Goal: Task Accomplishment & Management: Use online tool/utility

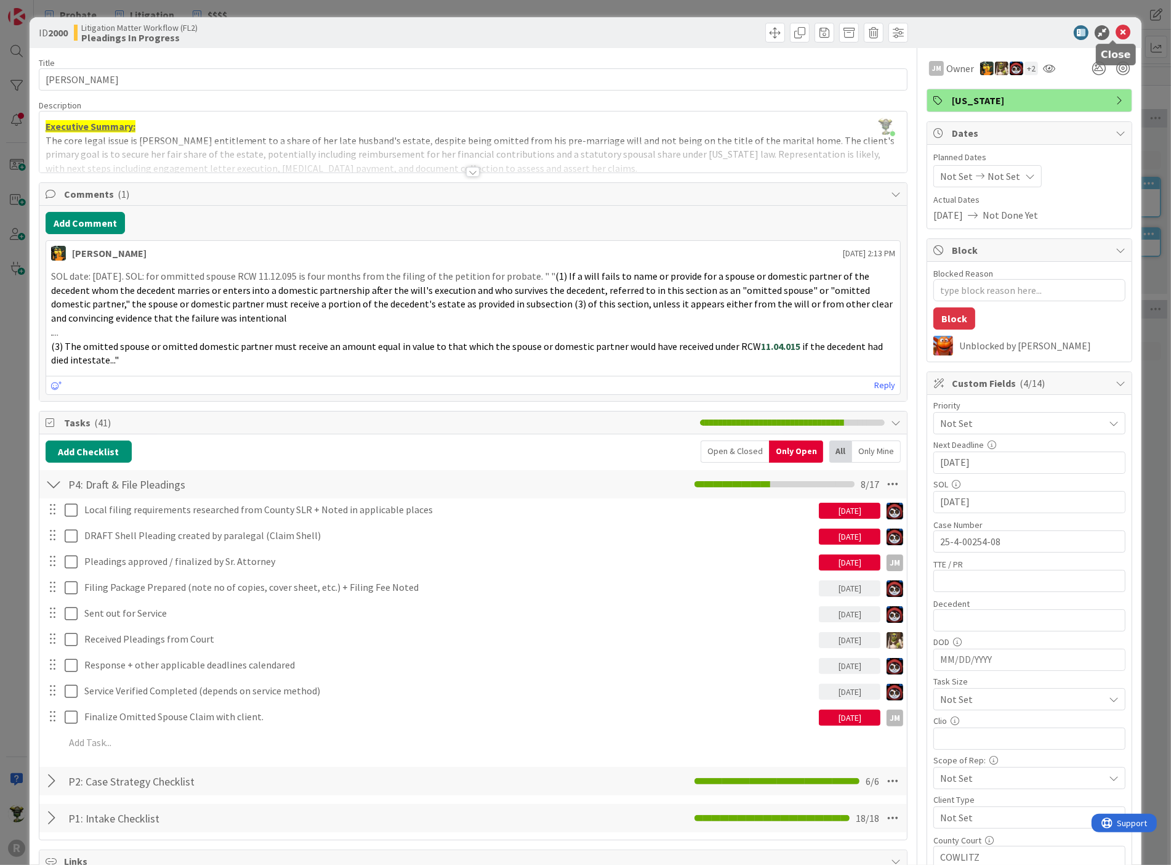
click at [1116, 34] on icon at bounding box center [1123, 32] width 15 height 15
click at [1126, 27] on div "ID 2000 Litigation Matter Workflow (FL2) Pleadings In Progress" at bounding box center [586, 32] width 1113 height 31
click at [1116, 34] on icon at bounding box center [1123, 32] width 15 height 15
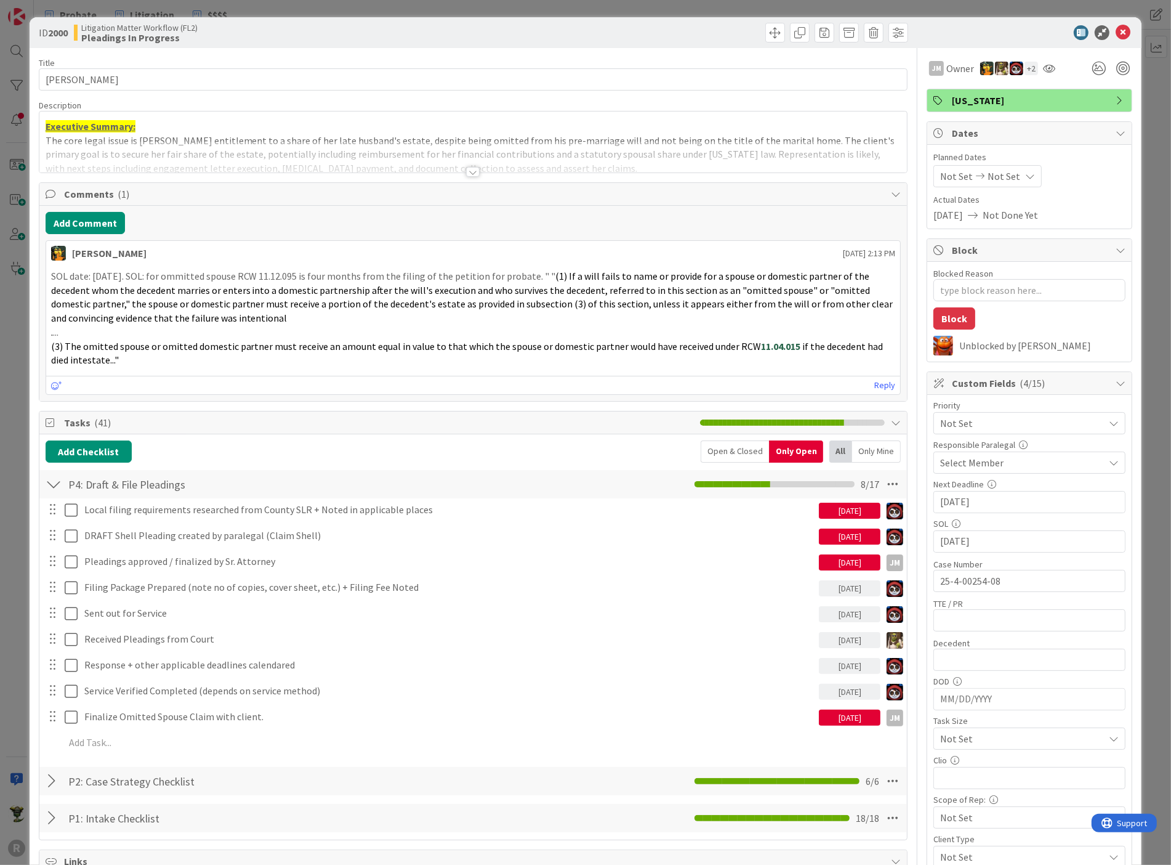
type textarea "x"
click at [1116, 31] on icon at bounding box center [1123, 32] width 15 height 15
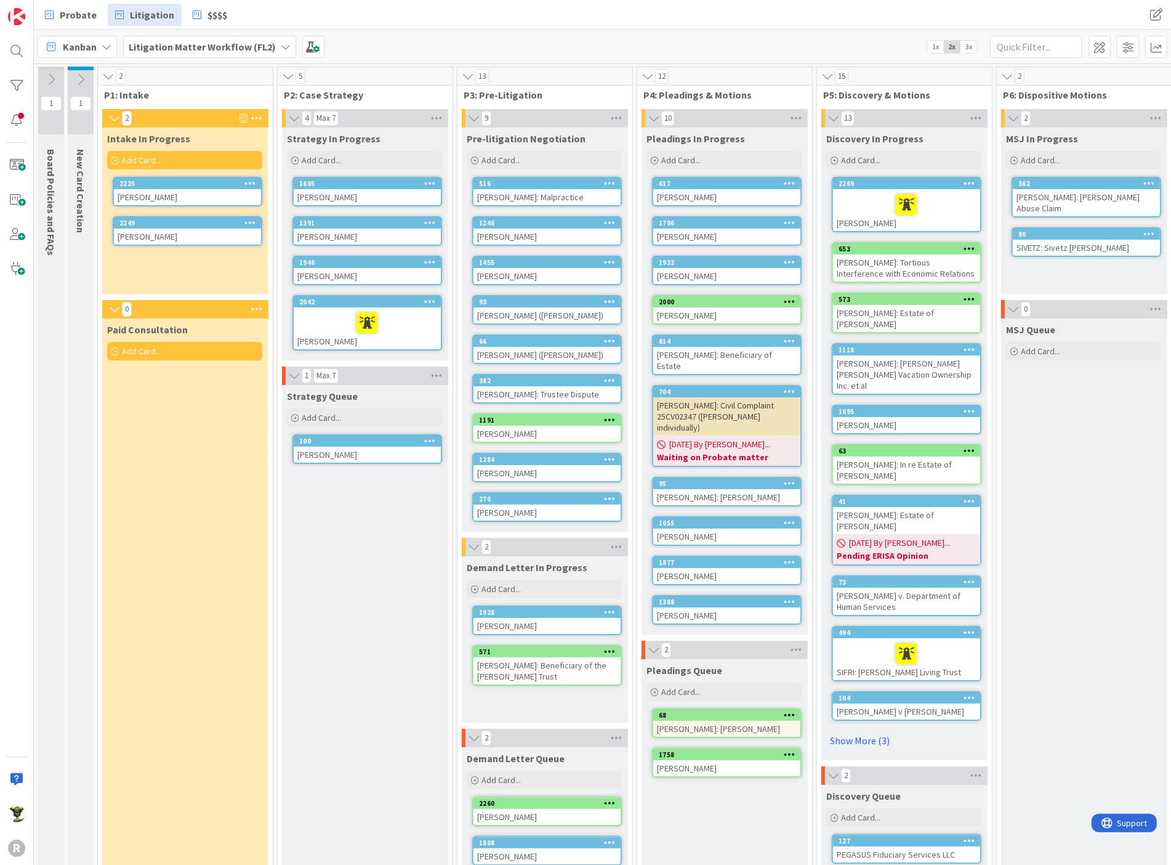
click at [369, 531] on div "Strategy Queue Add Card... 100 [PERSON_NAME]" at bounding box center [364, 670] width 165 height 570
